Goal: Check status: Check status

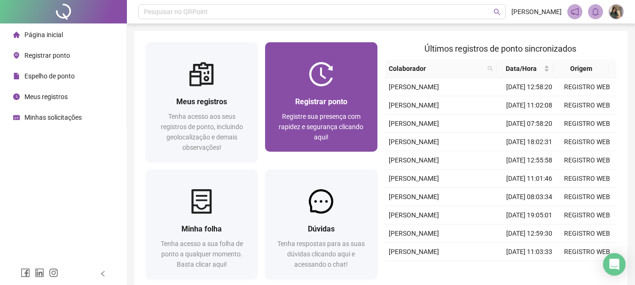
click at [345, 88] on div "Registrar ponto Registre sua presença com rapidez e segurança clicando aqui!" at bounding box center [321, 119] width 112 height 65
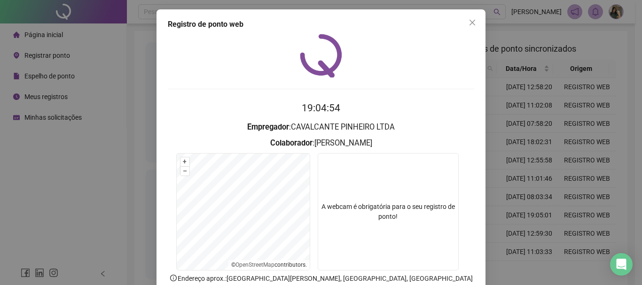
scroll to position [47, 0]
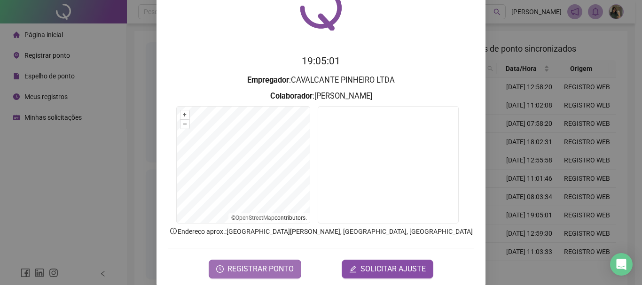
click at [261, 270] on span "REGISTRAR PONTO" at bounding box center [261, 269] width 66 height 11
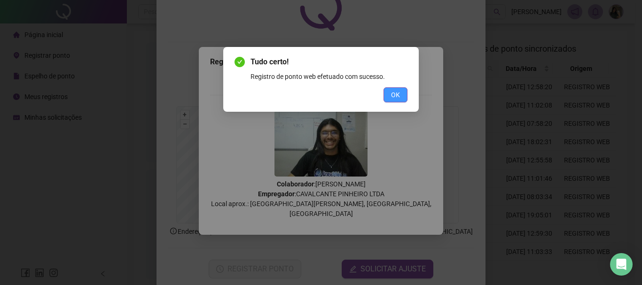
click at [395, 99] on span "OK" at bounding box center [395, 95] width 9 height 10
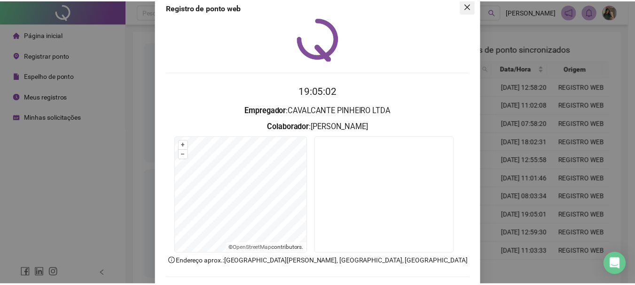
scroll to position [0, 0]
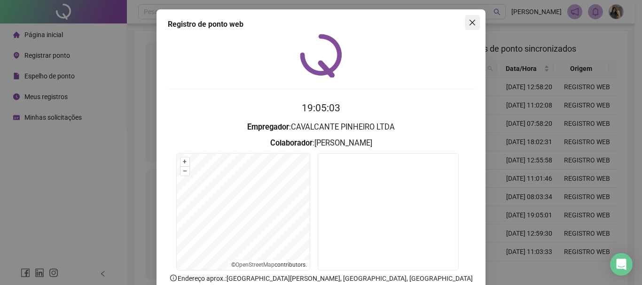
click at [470, 15] on button "Close" at bounding box center [472, 22] width 15 height 15
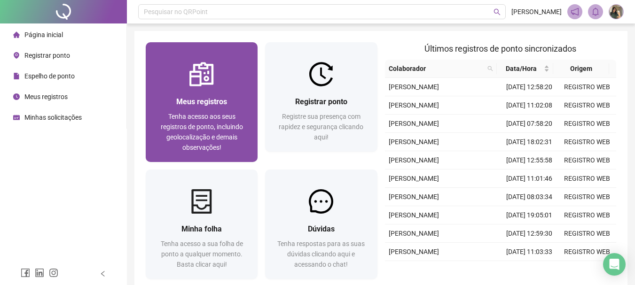
click at [226, 87] on div "Meus registros Tenha acesso aos seus registros de ponto, incluindo geolocalizaç…" at bounding box center [202, 125] width 112 height 76
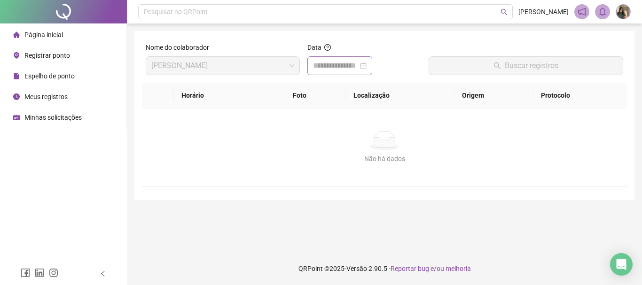
click at [367, 65] on div at bounding box center [340, 65] width 54 height 11
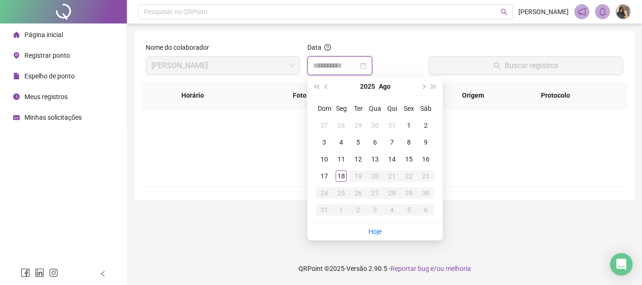
type input "**********"
click at [340, 174] on div "18" at bounding box center [341, 176] width 11 height 11
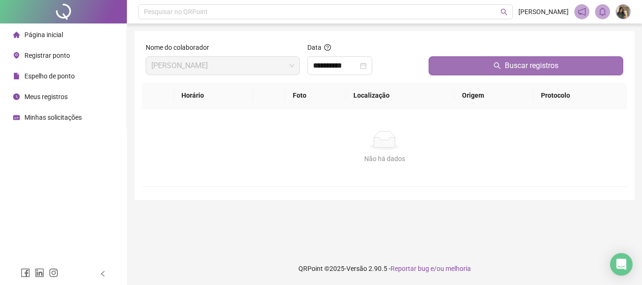
click at [487, 66] on button "Buscar registros" at bounding box center [526, 65] width 195 height 19
